Goal: Check status: Check status

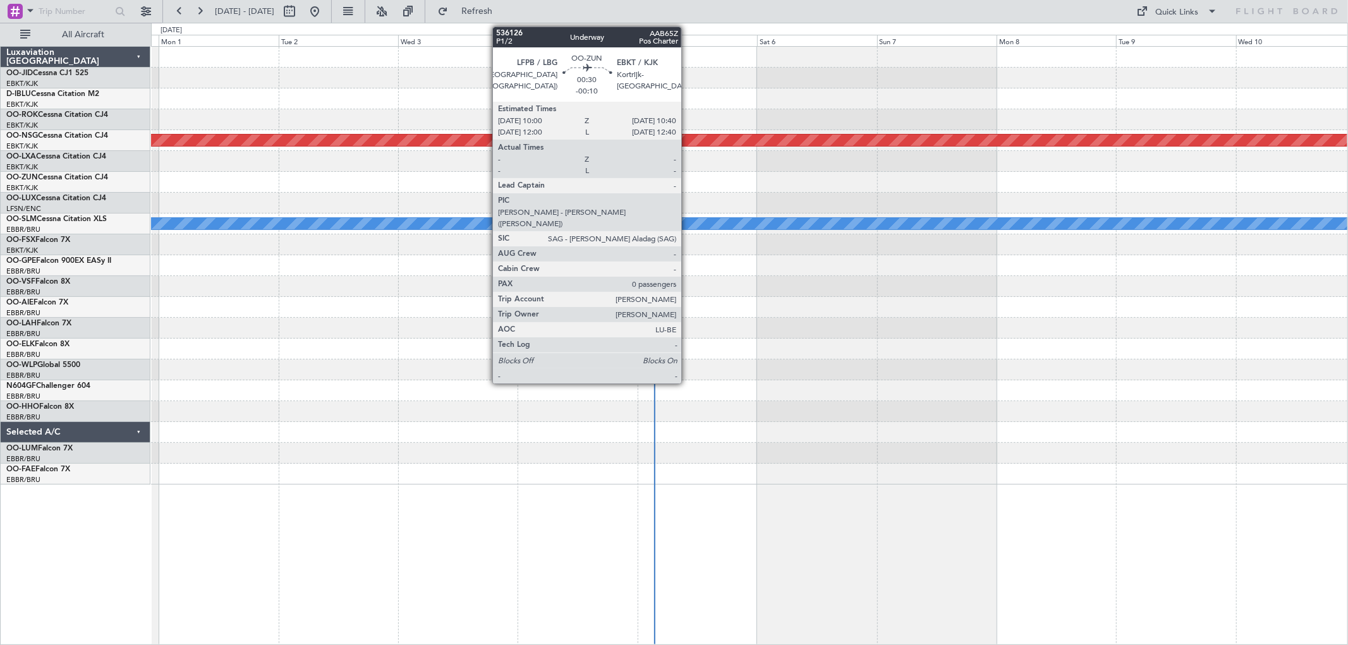
click at [456, 66] on div at bounding box center [749, 57] width 1196 height 21
click at [300, 13] on button at bounding box center [289, 11] width 20 height 20
select select "8"
select select "2025"
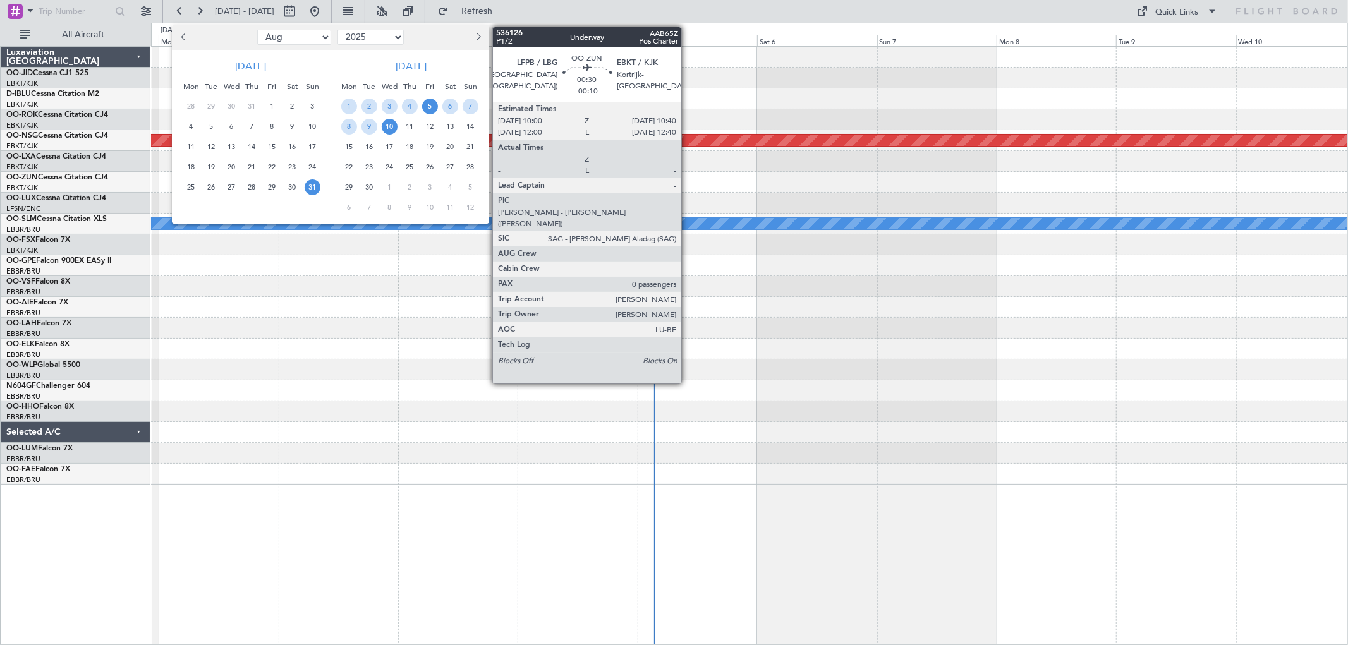
click at [428, 109] on span "5" at bounding box center [430, 107] width 16 height 16
click at [386, 127] on span "10" at bounding box center [390, 127] width 16 height 16
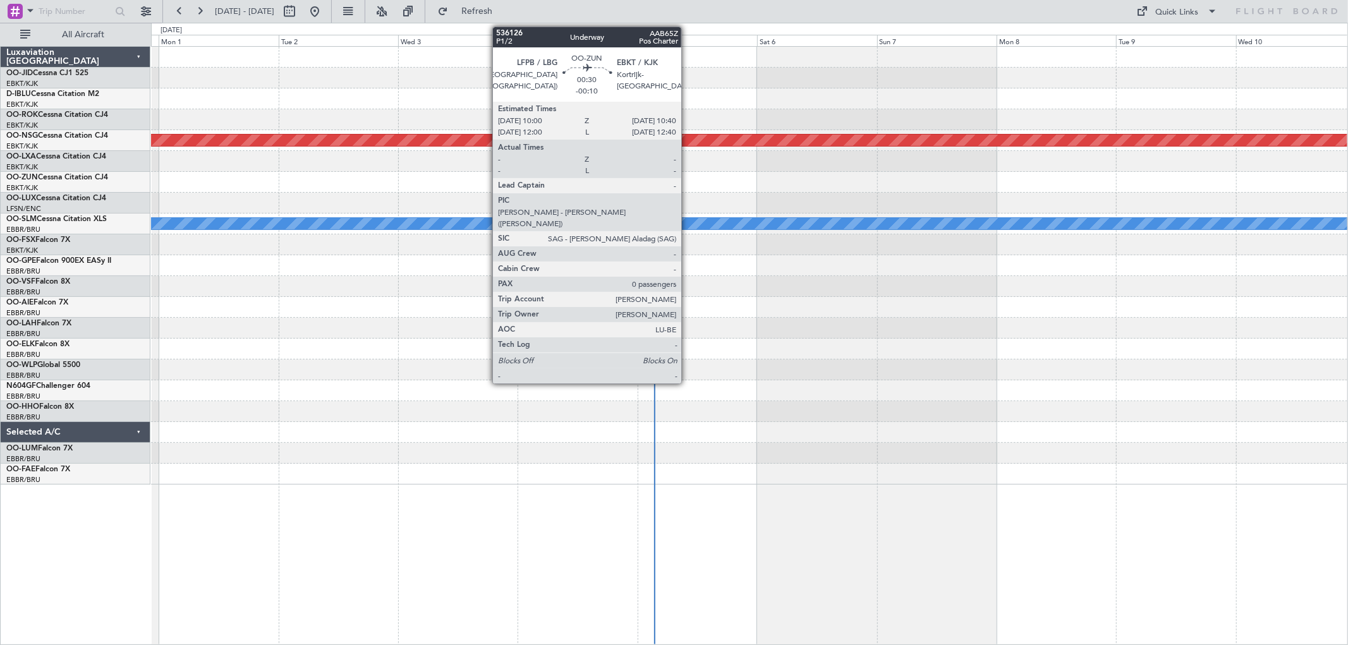
select select "9"
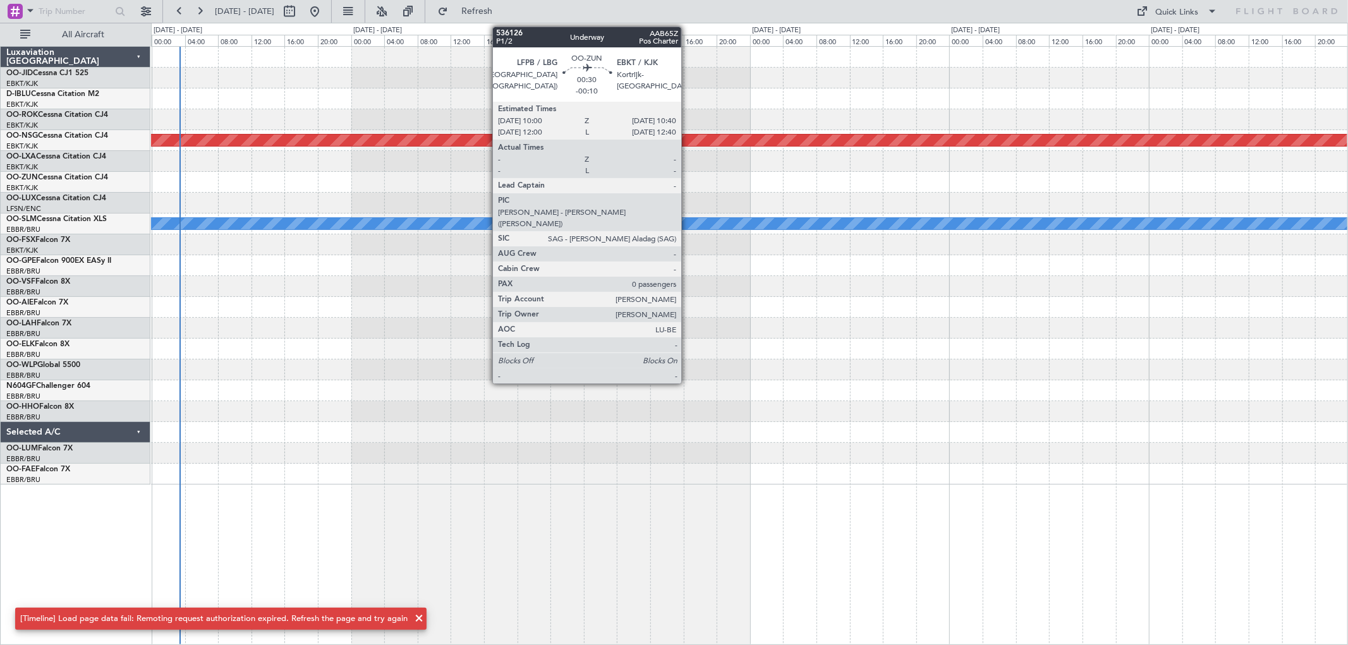
click at [547, 39] on div "20:00" at bounding box center [534, 40] width 33 height 11
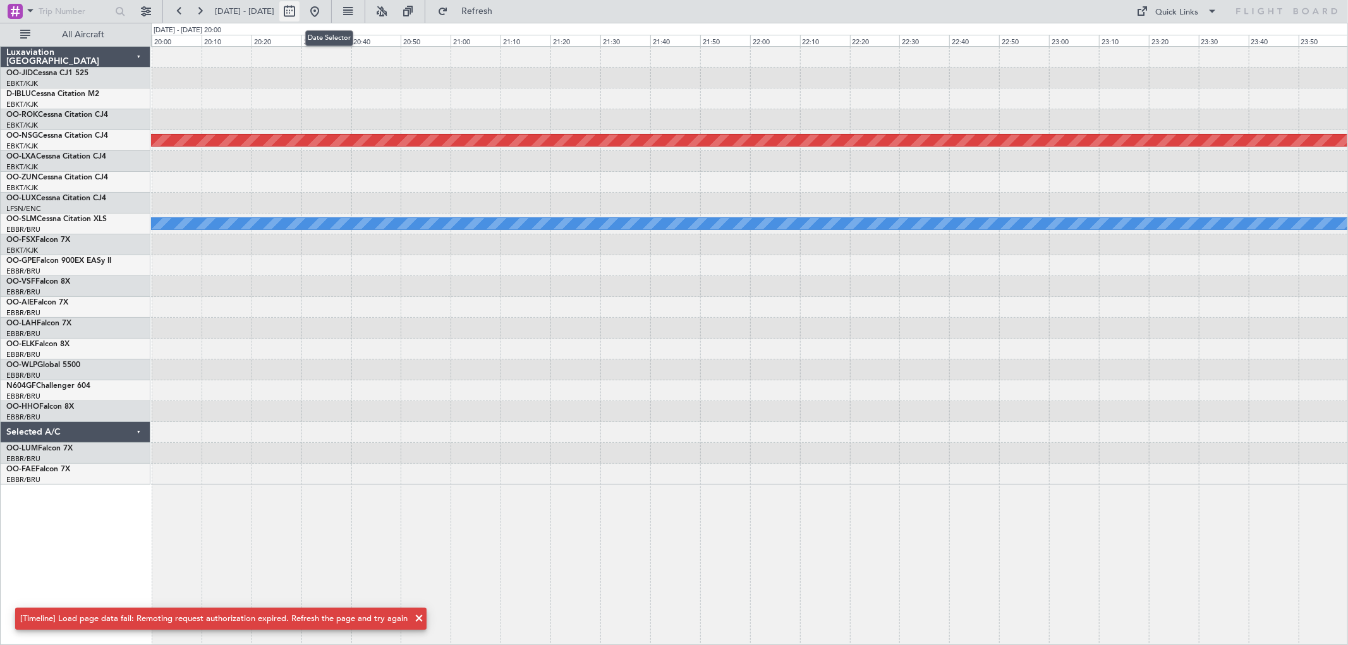
click at [300, 13] on button at bounding box center [289, 11] width 20 height 20
select select "9"
select select "2025"
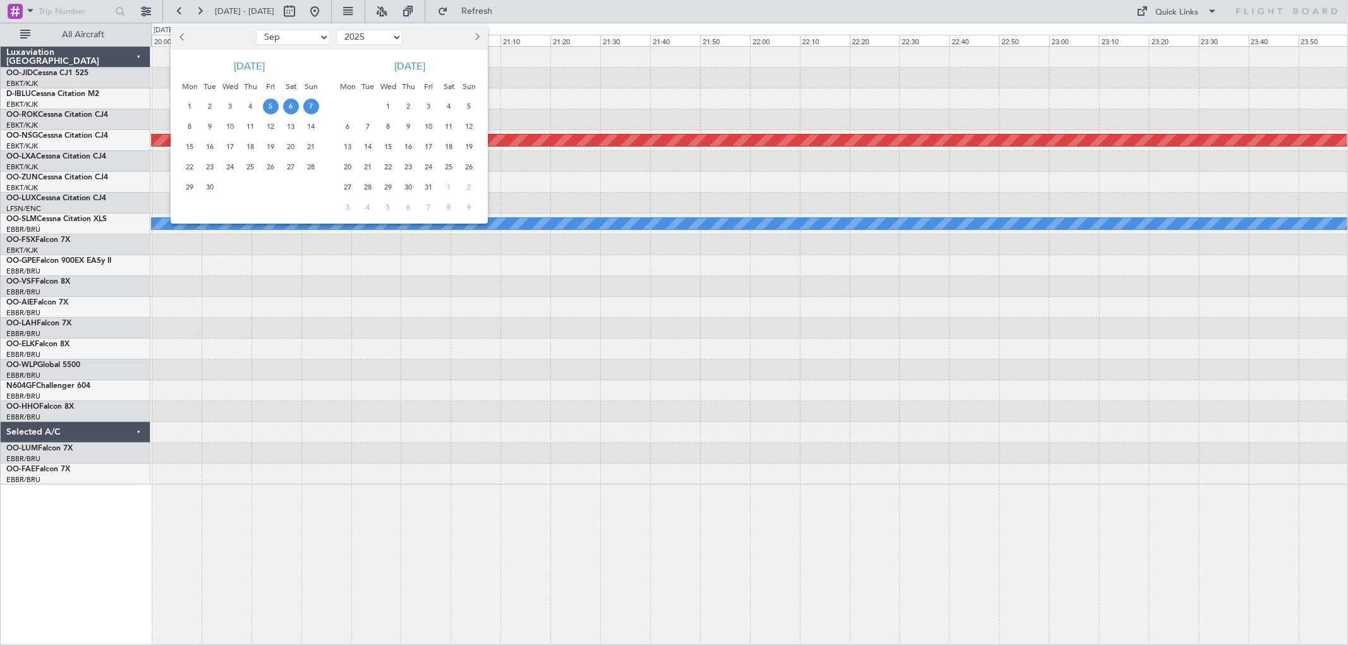
click at [264, 104] on span "5" at bounding box center [271, 107] width 16 height 16
click at [226, 126] on span "10" at bounding box center [230, 127] width 16 height 16
